Goal: Find contact information: Find contact information

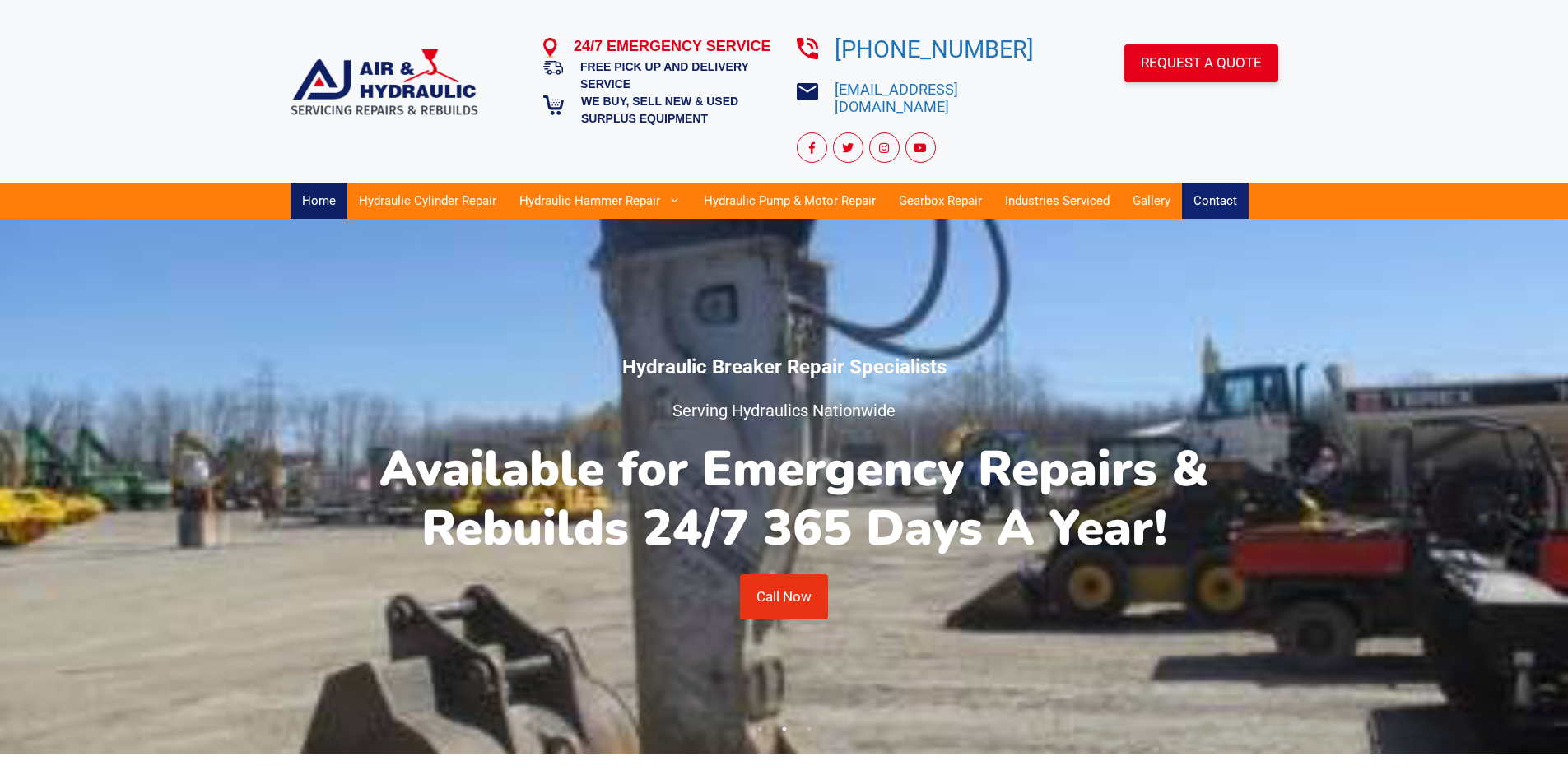
click at [1206, 190] on link "Contact" at bounding box center [1215, 200] width 67 height 36
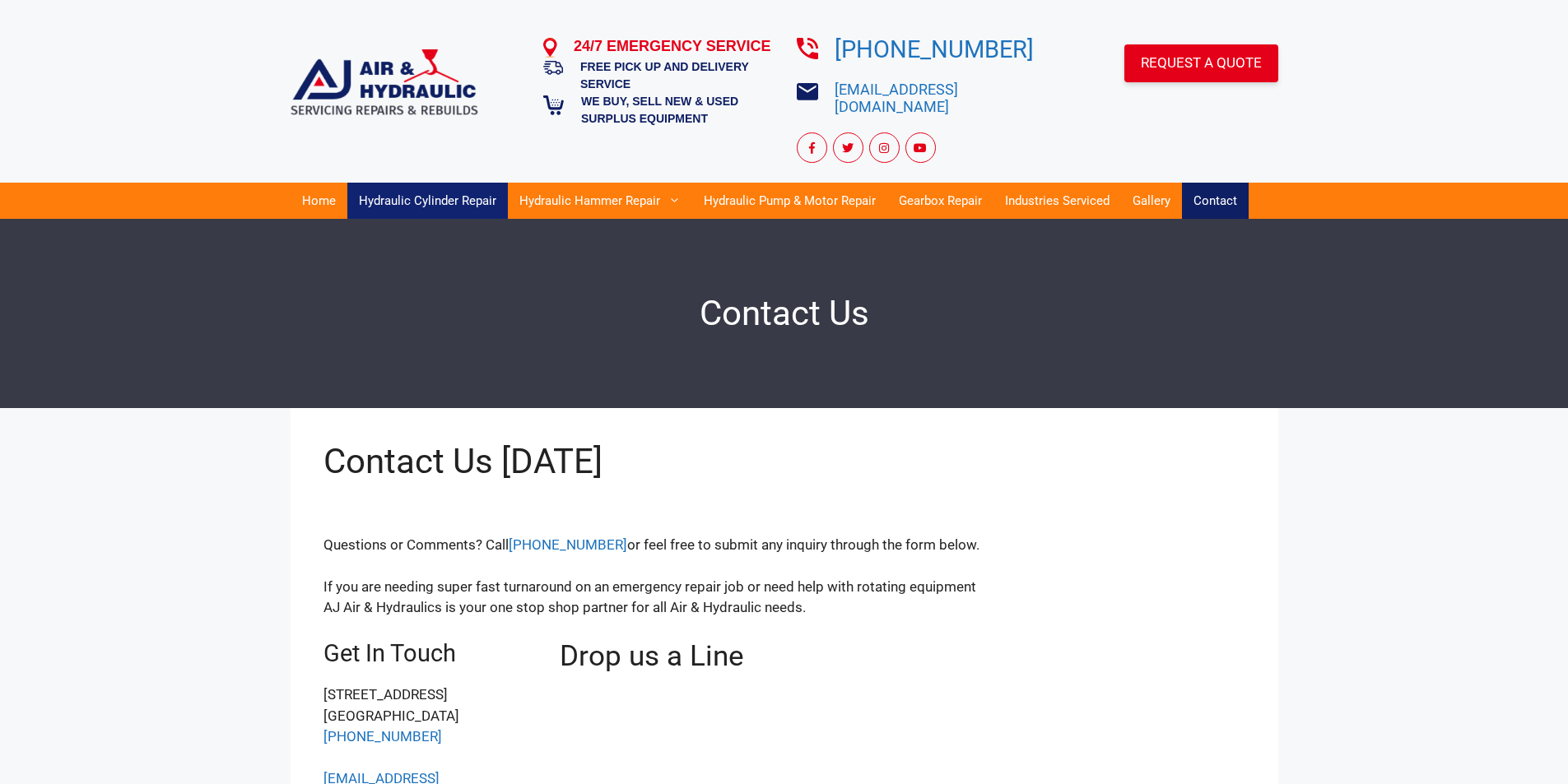
click at [377, 182] on link "Hydraulic Cylinder Repair" at bounding box center [427, 200] width 160 height 36
